Goal: Information Seeking & Learning: Learn about a topic

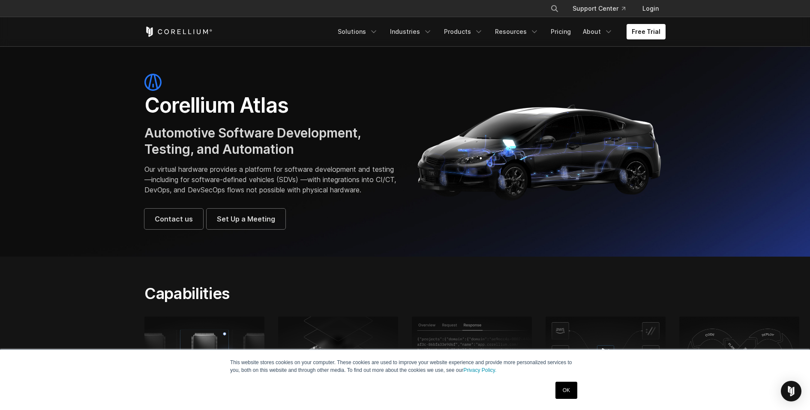
click at [566, 393] on link "OK" at bounding box center [566, 390] width 22 height 17
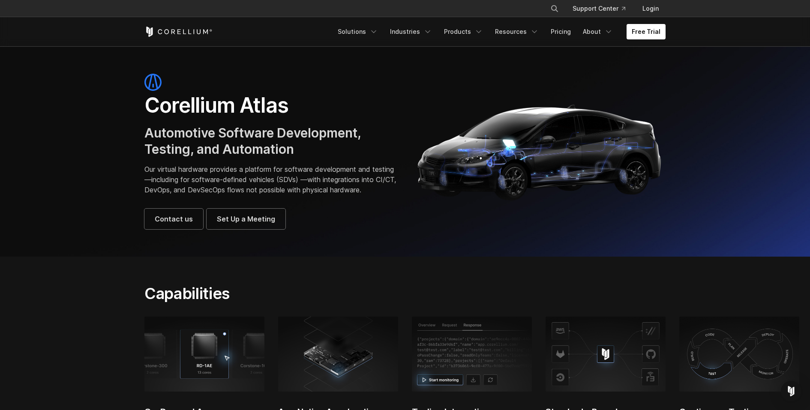
click at [610, 365] on img at bounding box center [606, 354] width 120 height 75
click at [565, 341] on img at bounding box center [606, 354] width 120 height 75
drag, startPoint x: 564, startPoint y: 364, endPoint x: 565, endPoint y: 375, distance: 11.2
click at [565, 365] on img at bounding box center [606, 354] width 120 height 75
click at [561, 389] on img at bounding box center [606, 354] width 120 height 75
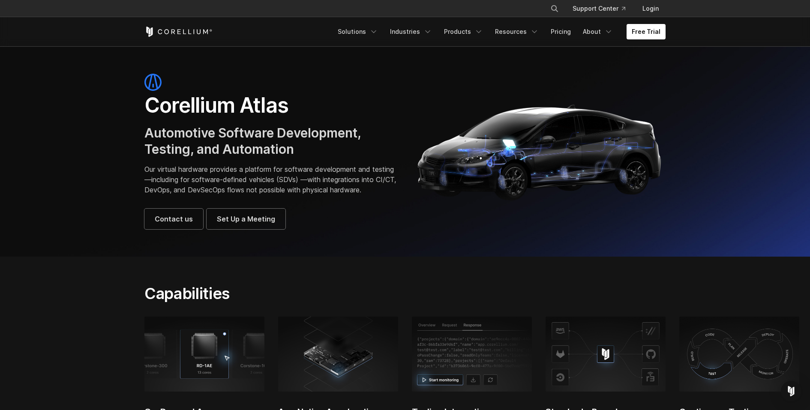
drag, startPoint x: 648, startPoint y: 333, endPoint x: 654, endPoint y: 367, distance: 34.4
click at [648, 334] on img at bounding box center [606, 354] width 120 height 75
drag, startPoint x: 652, startPoint y: 372, endPoint x: 652, endPoint y: 393, distance: 20.6
click at [652, 375] on img at bounding box center [606, 354] width 120 height 75
drag, startPoint x: 652, startPoint y: 393, endPoint x: 711, endPoint y: 385, distance: 59.2
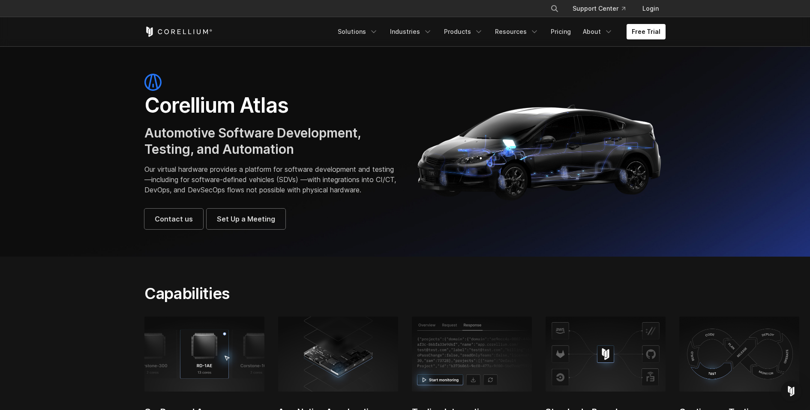
click at [666, 391] on img at bounding box center [606, 354] width 120 height 75
drag, startPoint x: 714, startPoint y: 380, endPoint x: 741, endPoint y: 377, distance: 27.6
click at [714, 380] on img at bounding box center [739, 354] width 120 height 75
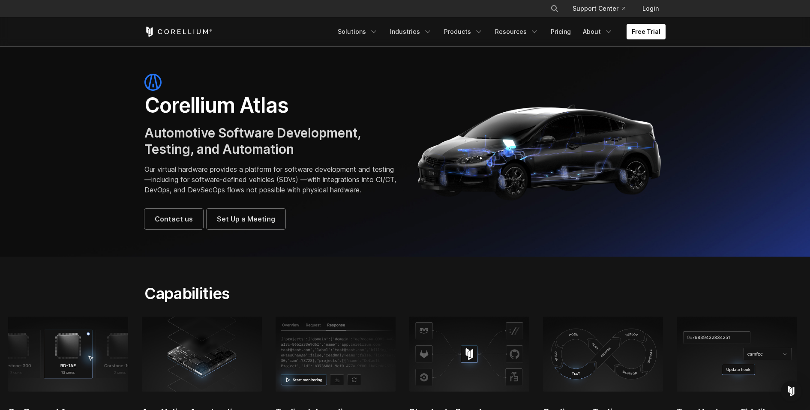
drag, startPoint x: 741, startPoint y: 377, endPoint x: 604, endPoint y: 375, distance: 136.7
click at [605, 375] on img at bounding box center [603, 354] width 120 height 75
drag, startPoint x: 583, startPoint y: 370, endPoint x: 606, endPoint y: 368, distance: 23.2
click at [679, 369] on img at bounding box center [739, 354] width 120 height 75
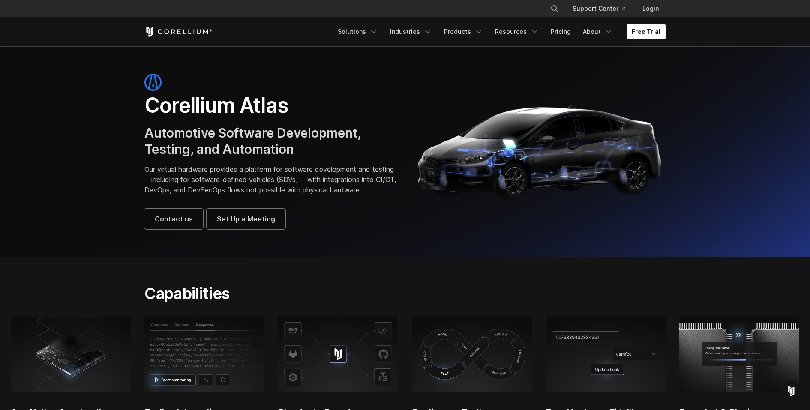
drag, startPoint x: 537, startPoint y: 365, endPoint x: 550, endPoint y: 362, distance: 13.6
drag, startPoint x: 607, startPoint y: 365, endPoint x: 462, endPoint y: 358, distance: 145.5
drag, startPoint x: 651, startPoint y: 351, endPoint x: 525, endPoint y: 354, distance: 126.5
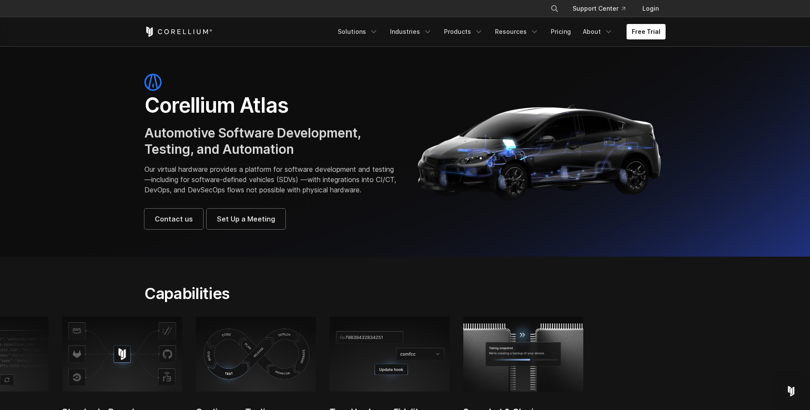
drag, startPoint x: 660, startPoint y: 352, endPoint x: 444, endPoint y: 357, distance: 216.1
click at [444, 357] on img at bounding box center [390, 354] width 120 height 75
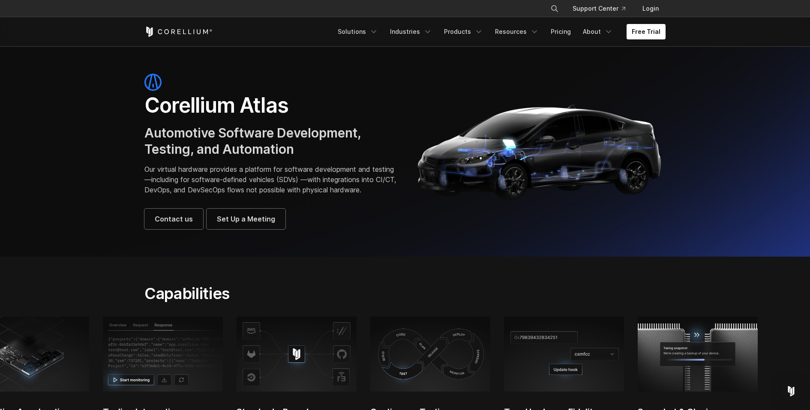
drag, startPoint x: 405, startPoint y: 353, endPoint x: 460, endPoint y: 358, distance: 54.7
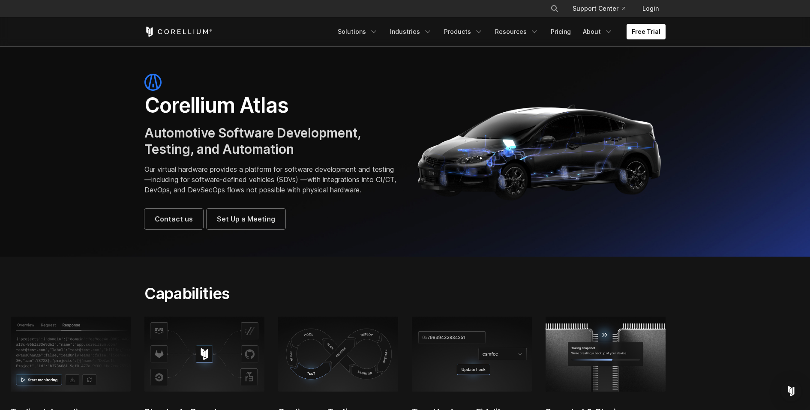
drag, startPoint x: 426, startPoint y: 357, endPoint x: 588, endPoint y: 357, distance: 162.4
drag, startPoint x: 471, startPoint y: 362, endPoint x: 522, endPoint y: 366, distance: 50.7
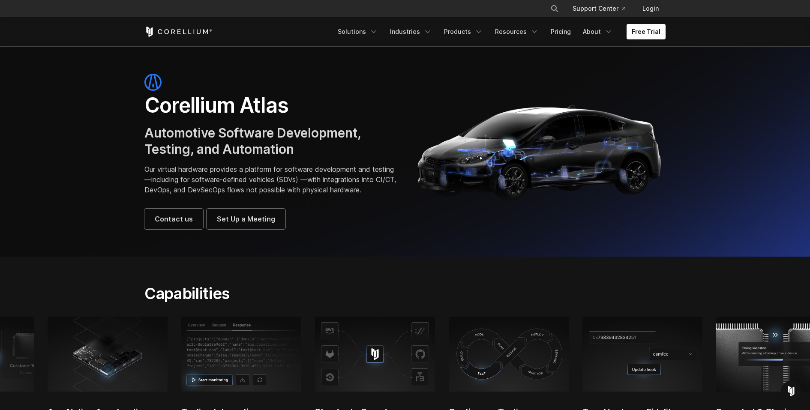
drag, startPoint x: 342, startPoint y: 360, endPoint x: 572, endPoint y: 361, distance: 230.6
click at [515, 366] on img at bounding box center [509, 354] width 120 height 75
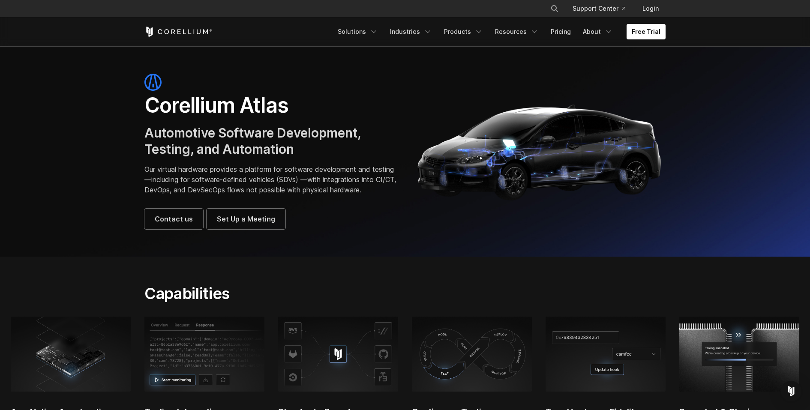
drag, startPoint x: 374, startPoint y: 360, endPoint x: 549, endPoint y: 361, distance: 174.9
click at [398, 360] on img at bounding box center [338, 354] width 120 height 75
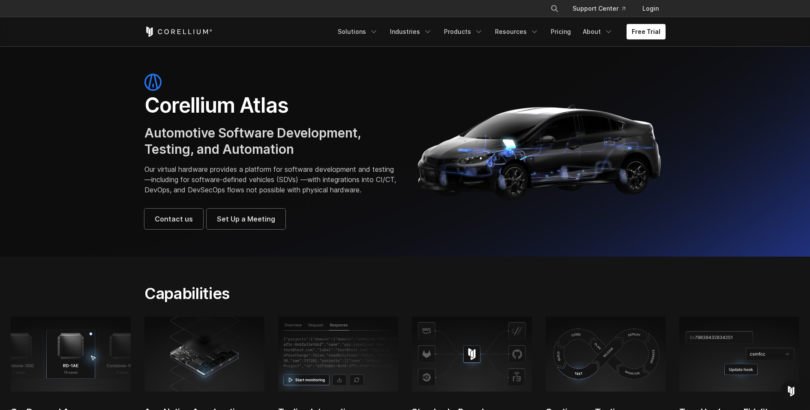
drag, startPoint x: 379, startPoint y: 356, endPoint x: 562, endPoint y: 363, distance: 183.1
click at [398, 363] on img at bounding box center [338, 354] width 120 height 75
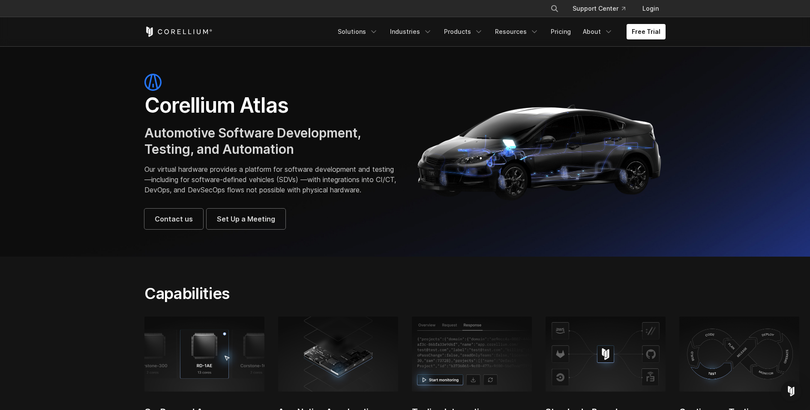
click at [613, 255] on section "Corellium Atlas Automotive Software Development, Testing, and Automation Our vi…" at bounding box center [405, 151] width 810 height 210
